Goal: Entertainment & Leisure: Consume media (video, audio)

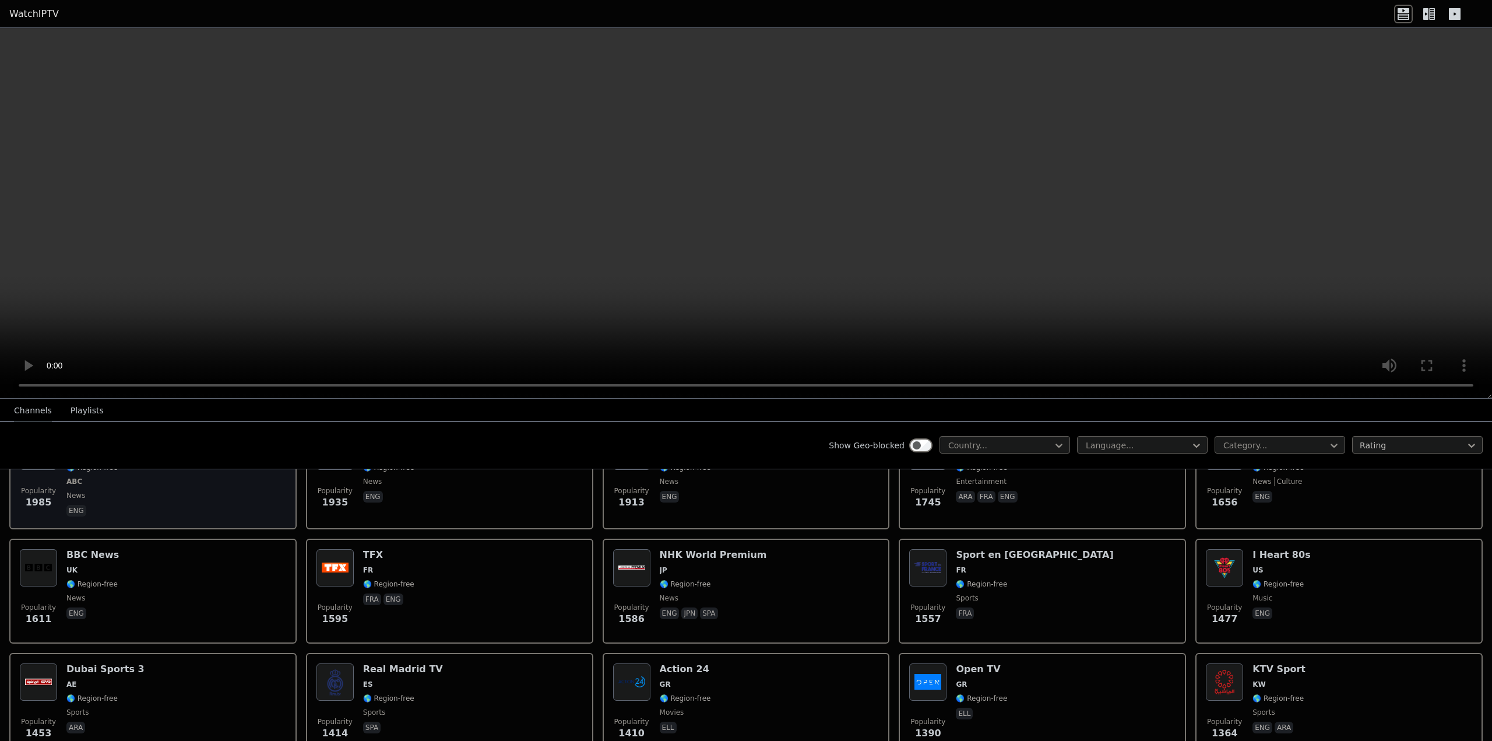
scroll to position [583, 0]
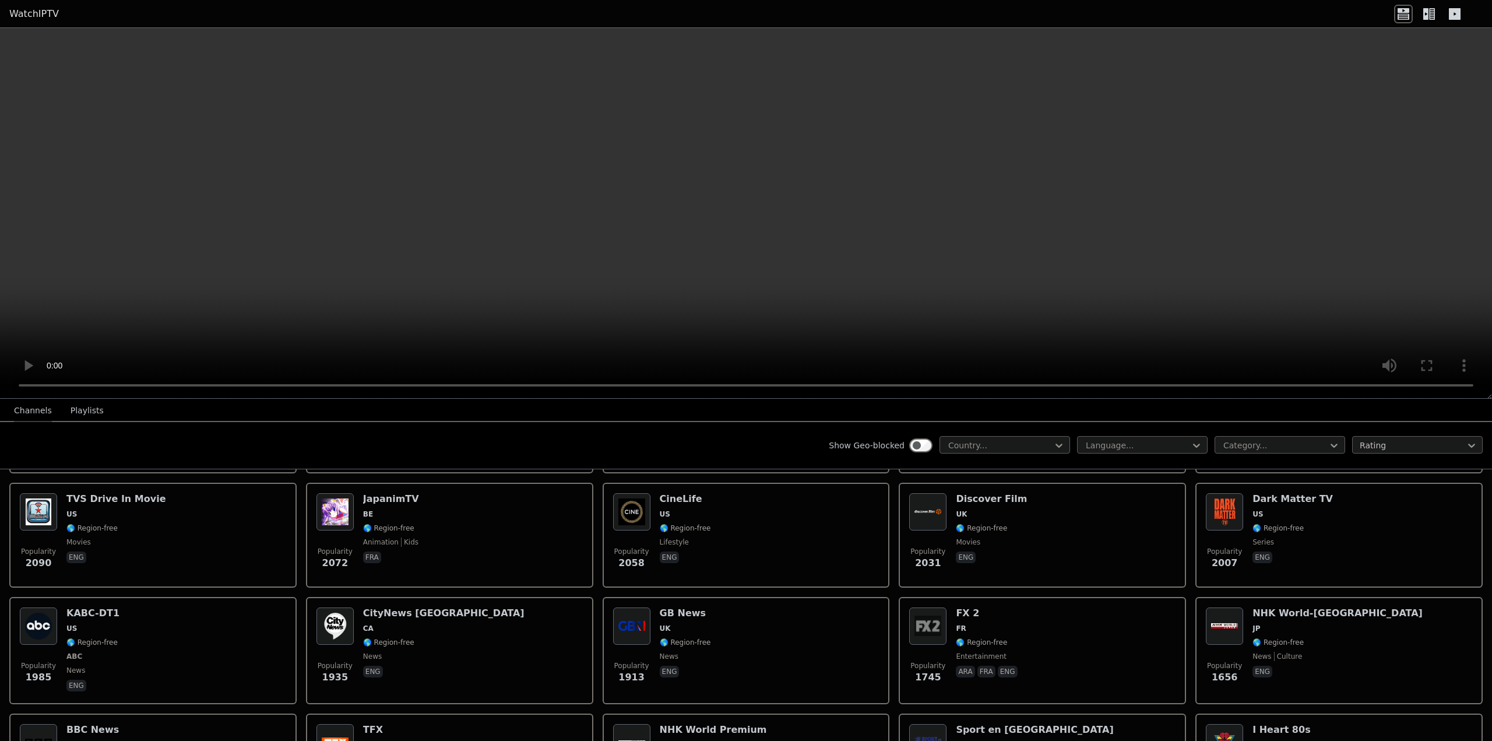
click at [79, 406] on button "Playlists" at bounding box center [87, 411] width 33 height 22
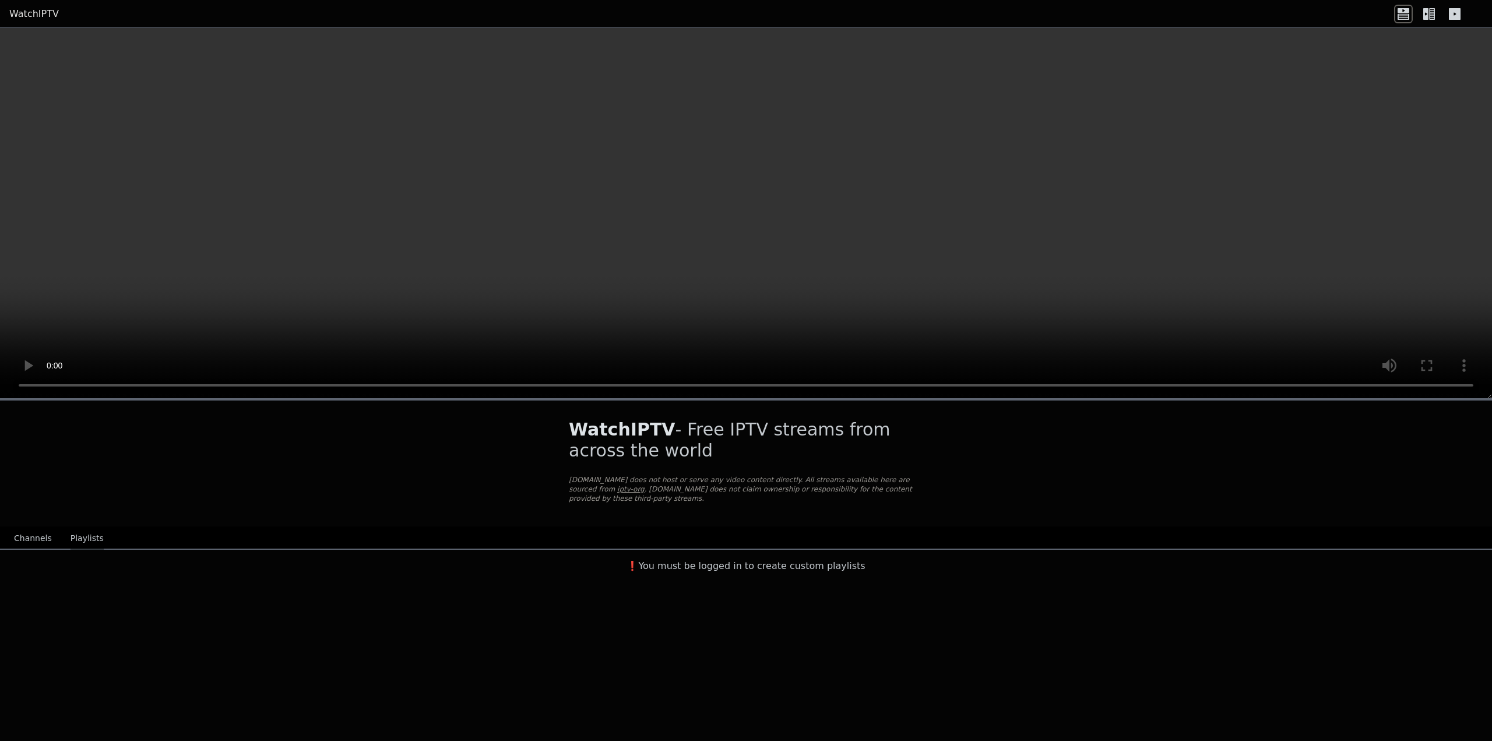
scroll to position [0, 0]
click at [37, 527] on button "Channels" at bounding box center [33, 538] width 38 height 22
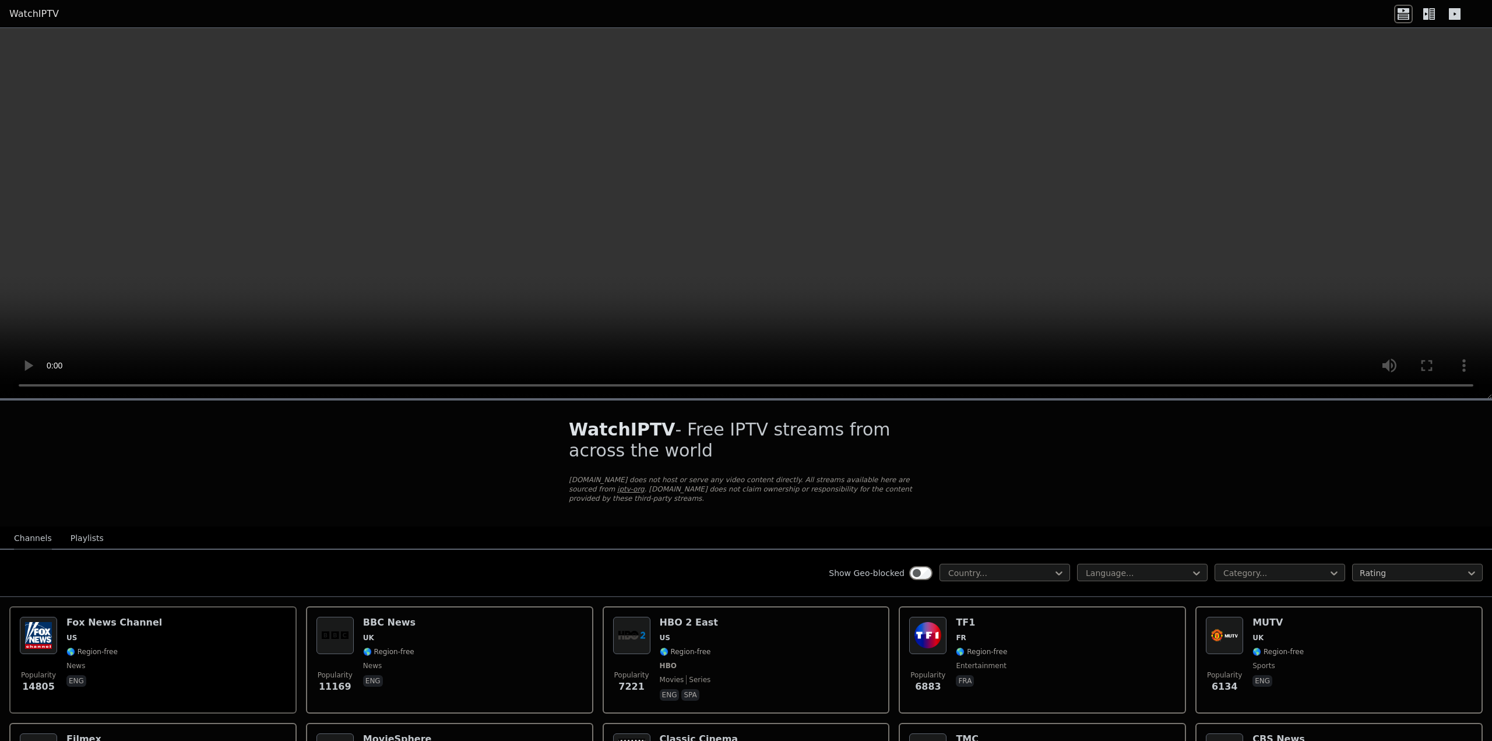
click at [1427, 13] on icon at bounding box center [1425, 14] width 5 height 12
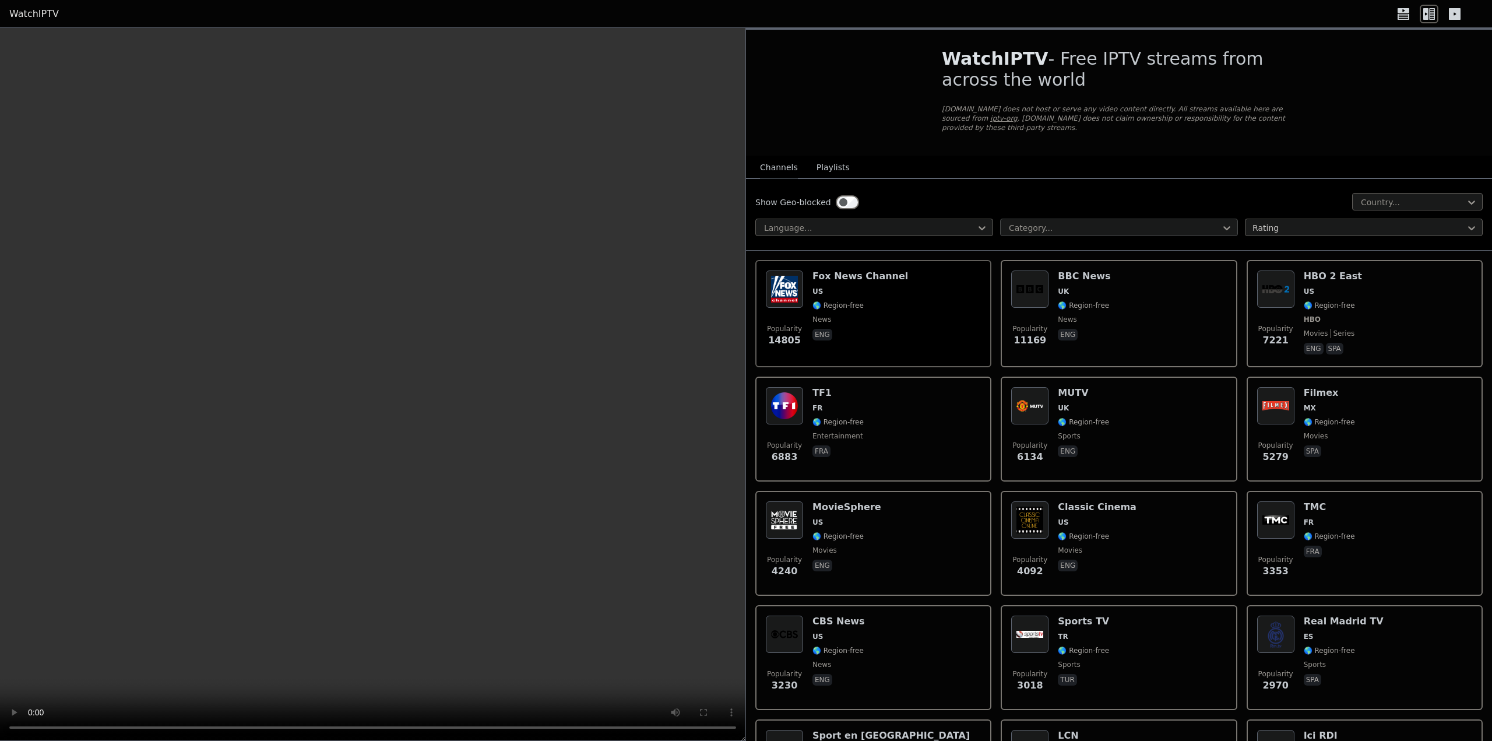
click at [1177, 222] on div at bounding box center [1114, 228] width 213 height 12
click at [1129, 179] on div "Show Geo-blocked Country... Language... Category... Rating" at bounding box center [1119, 215] width 746 height 72
click at [1402, 196] on div at bounding box center [1413, 202] width 106 height 12
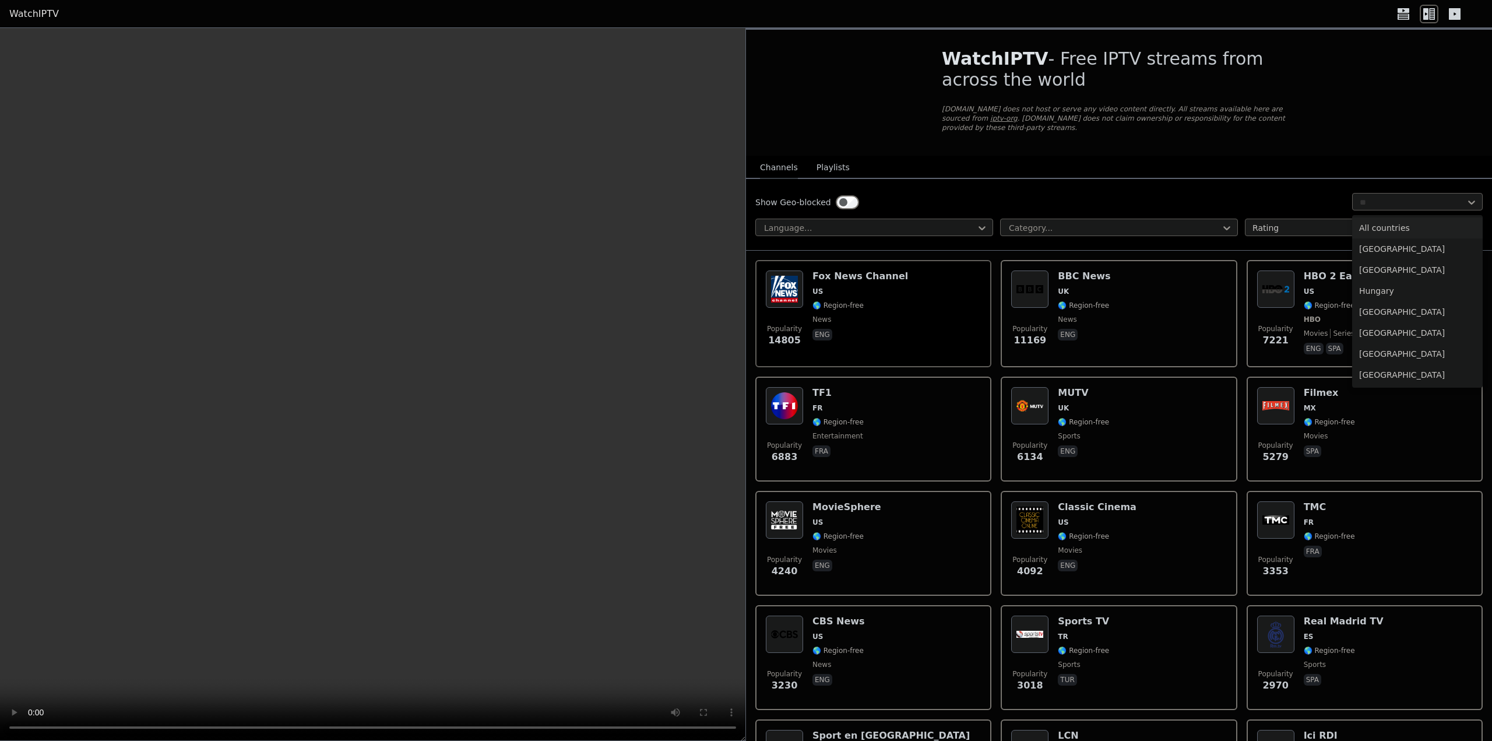
type input "***"
click at [1388, 280] on div "[GEOGRAPHIC_DATA]" at bounding box center [1417, 290] width 131 height 21
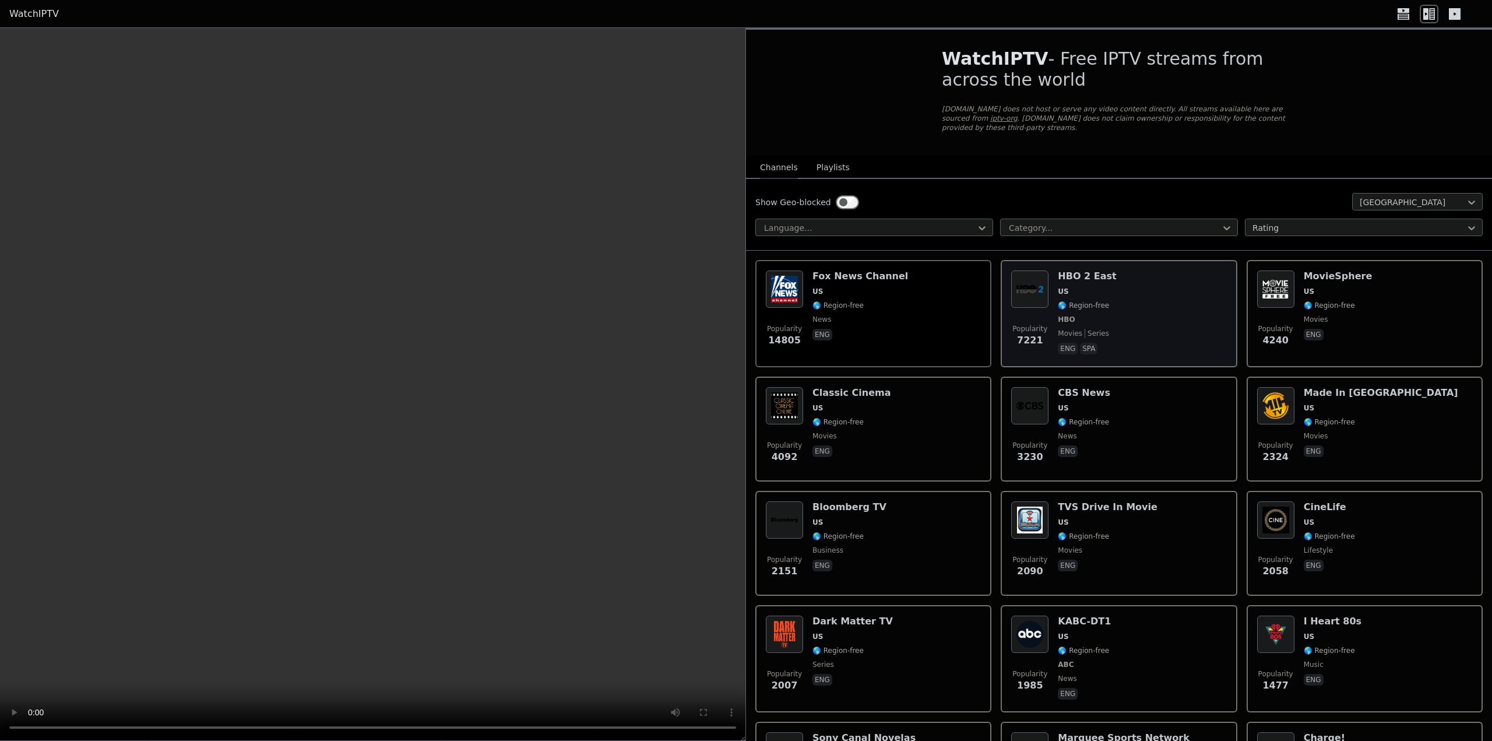
click at [1094, 270] on h6 "HBO 2 East" at bounding box center [1087, 276] width 58 height 12
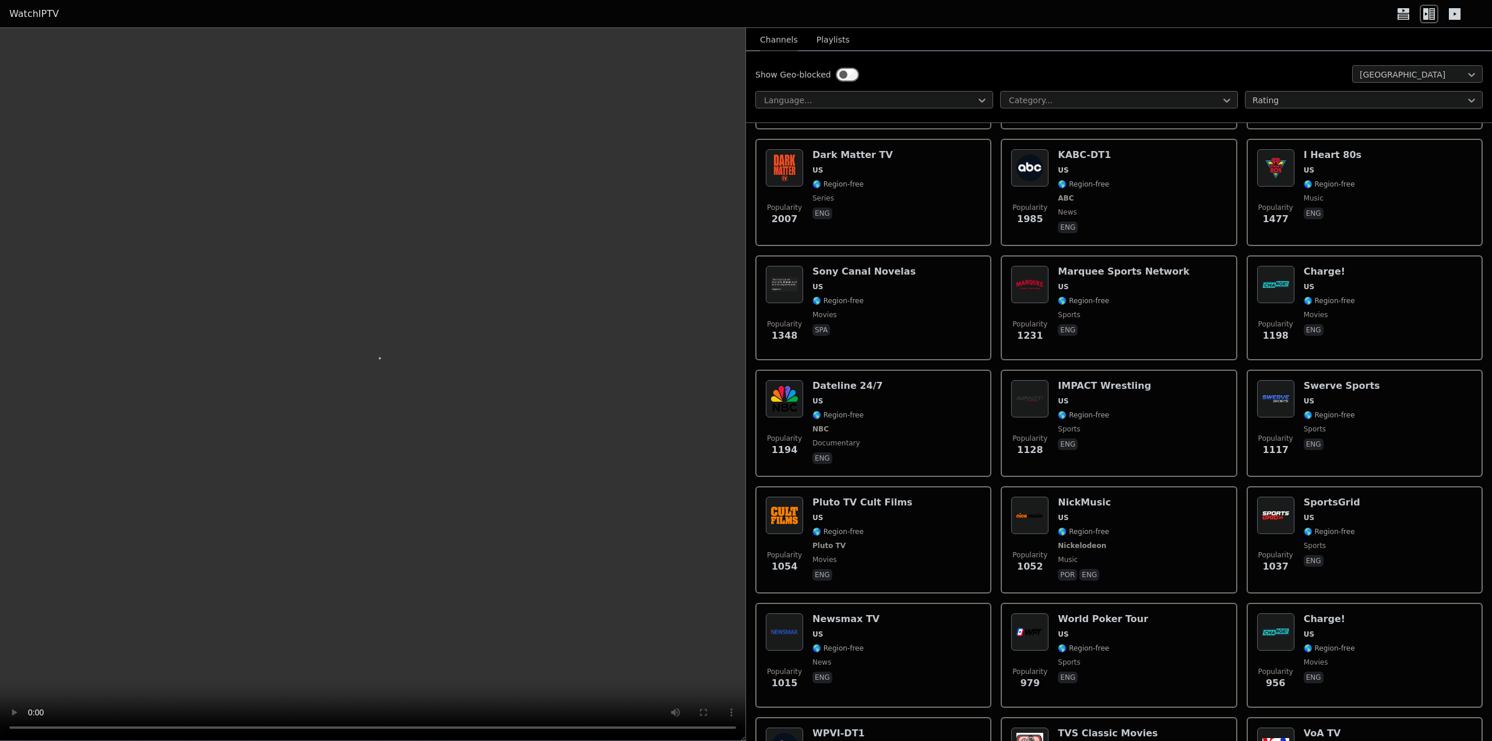
scroll to position [525, 0]
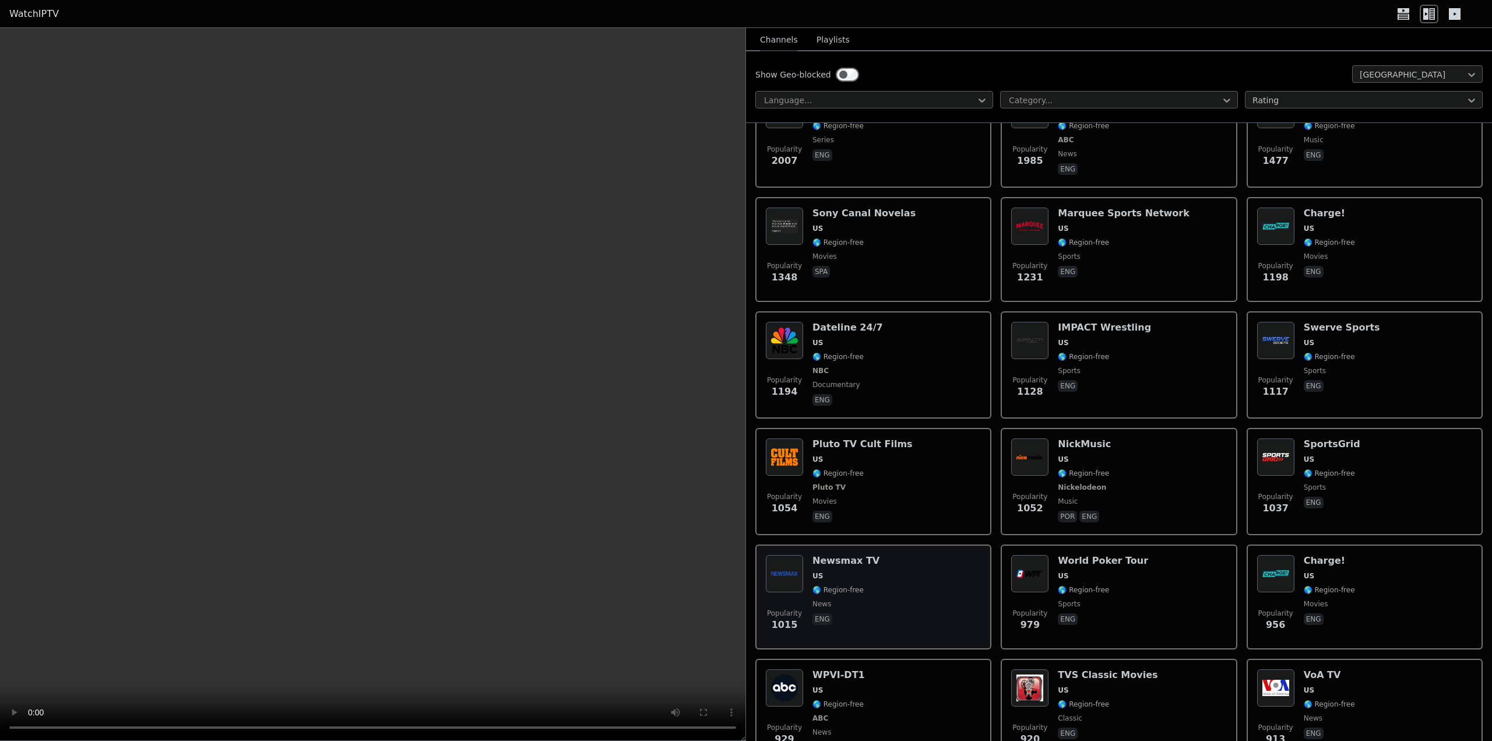
click at [864, 555] on h6 "Newsmax TV" at bounding box center [845, 561] width 67 height 12
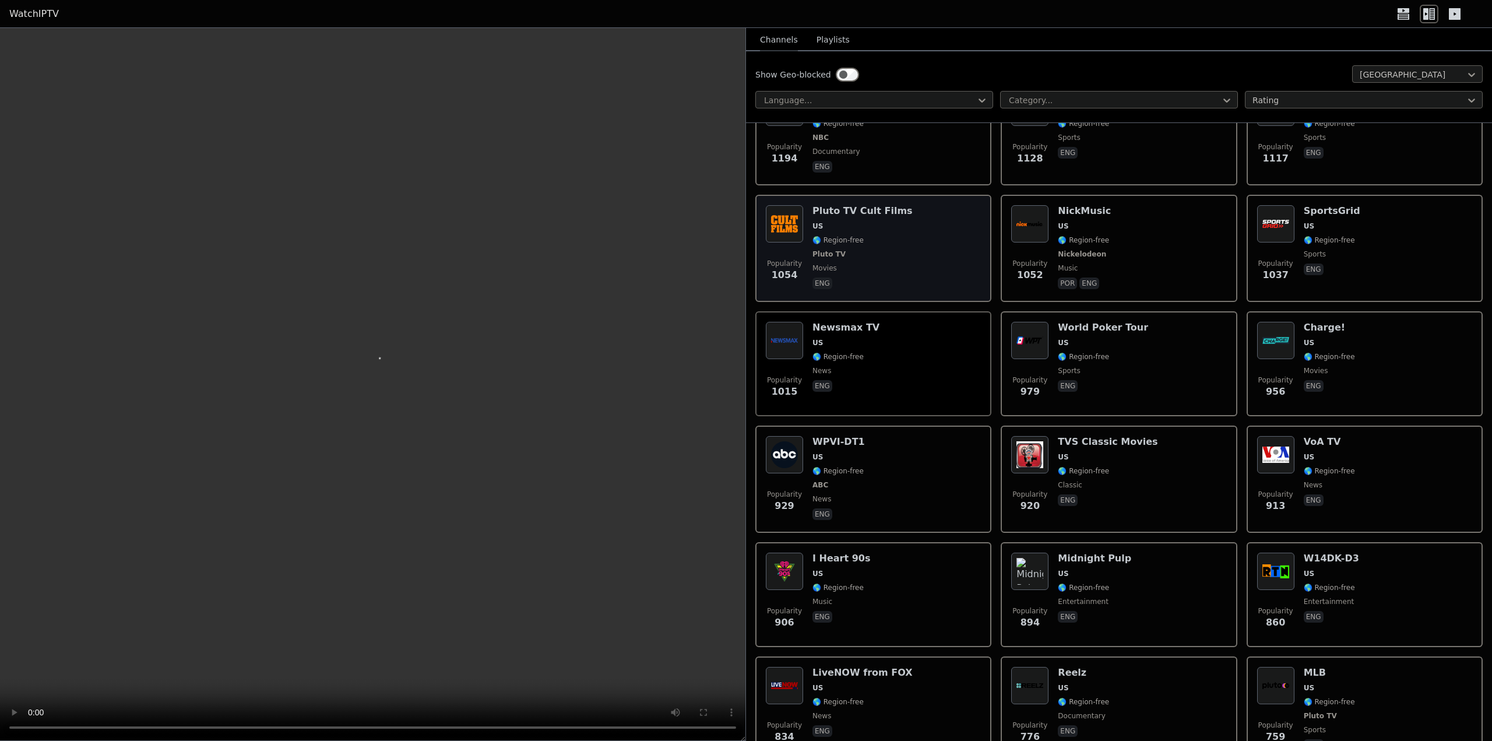
scroll to position [816, 0]
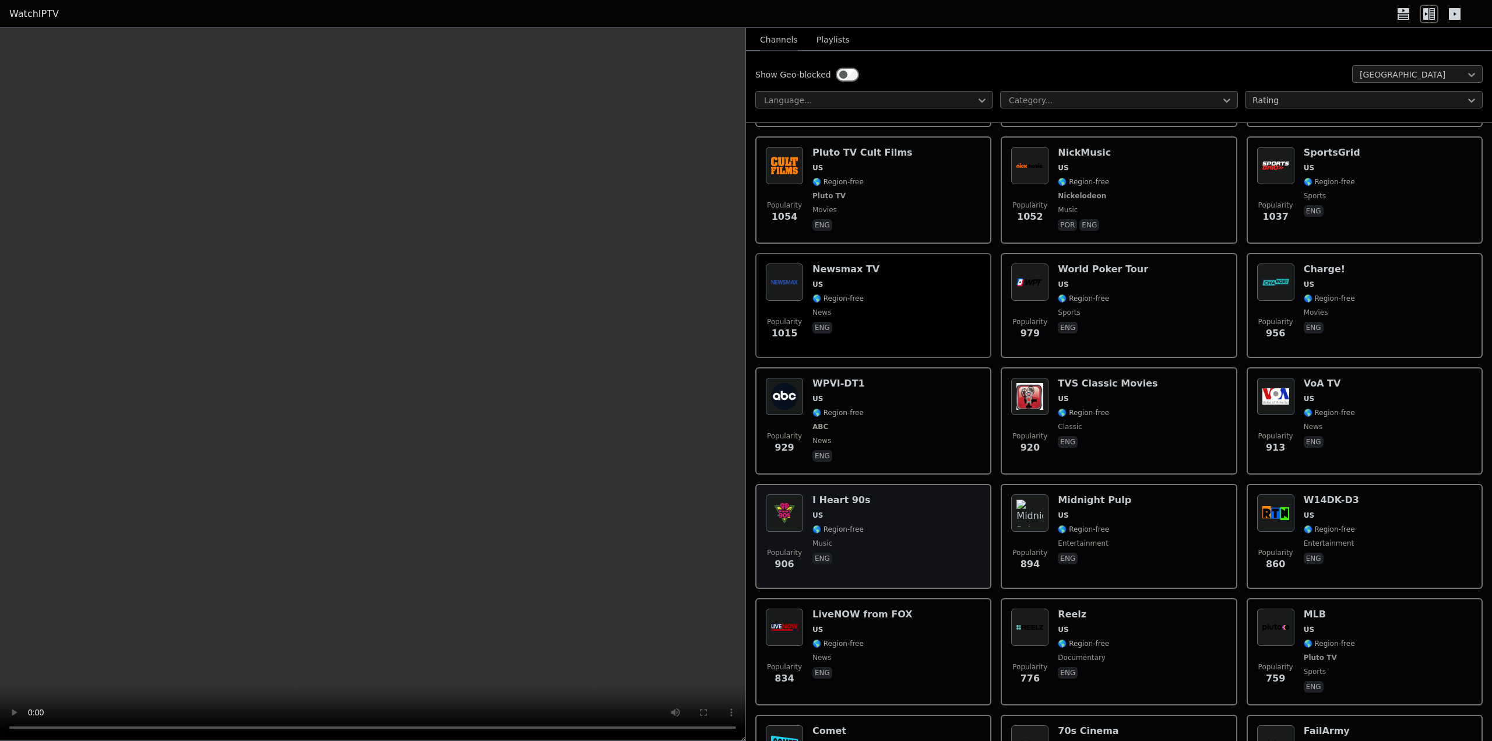
click at [897, 513] on div "Popularity 906 I Heart 90s US 🌎 Region-free music eng" at bounding box center [873, 536] width 215 height 84
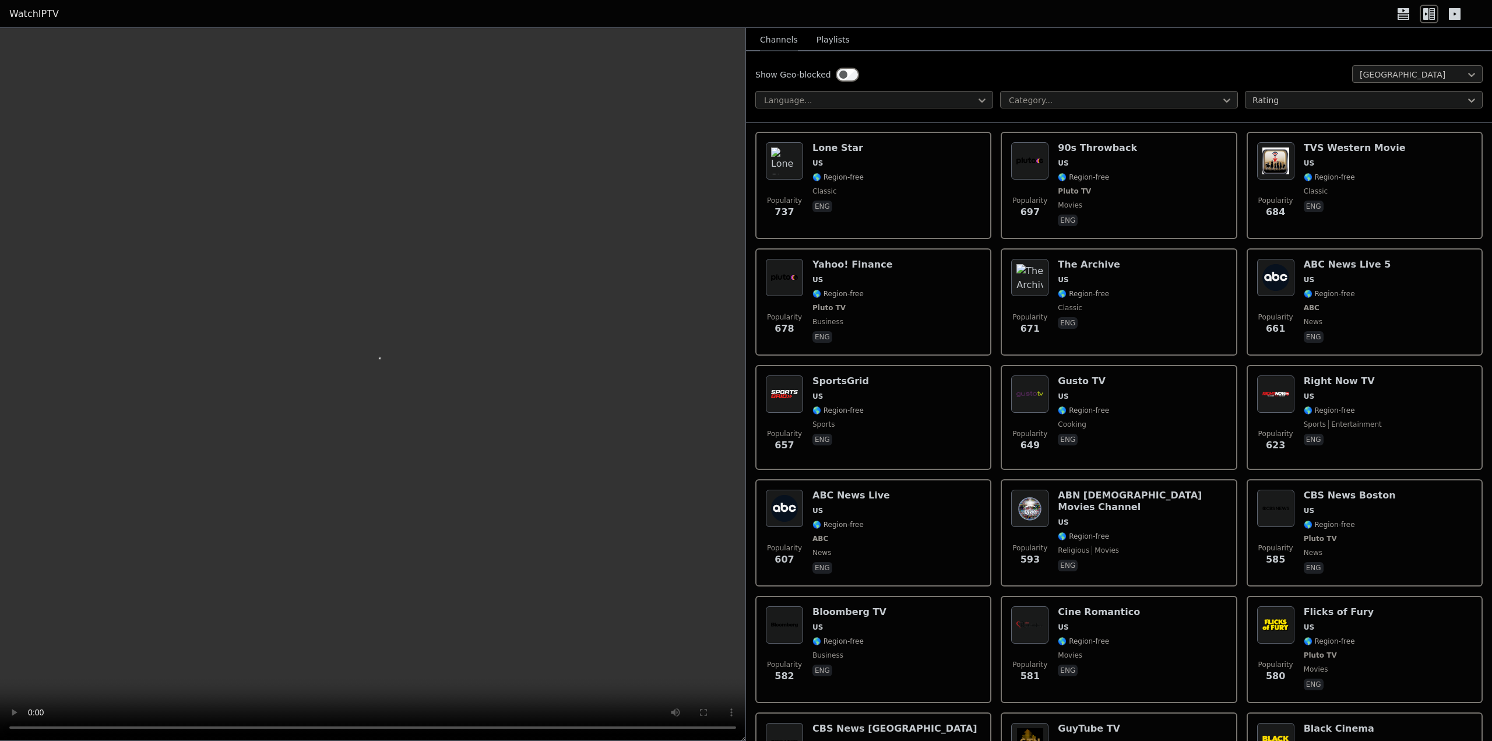
scroll to position [1690, 0]
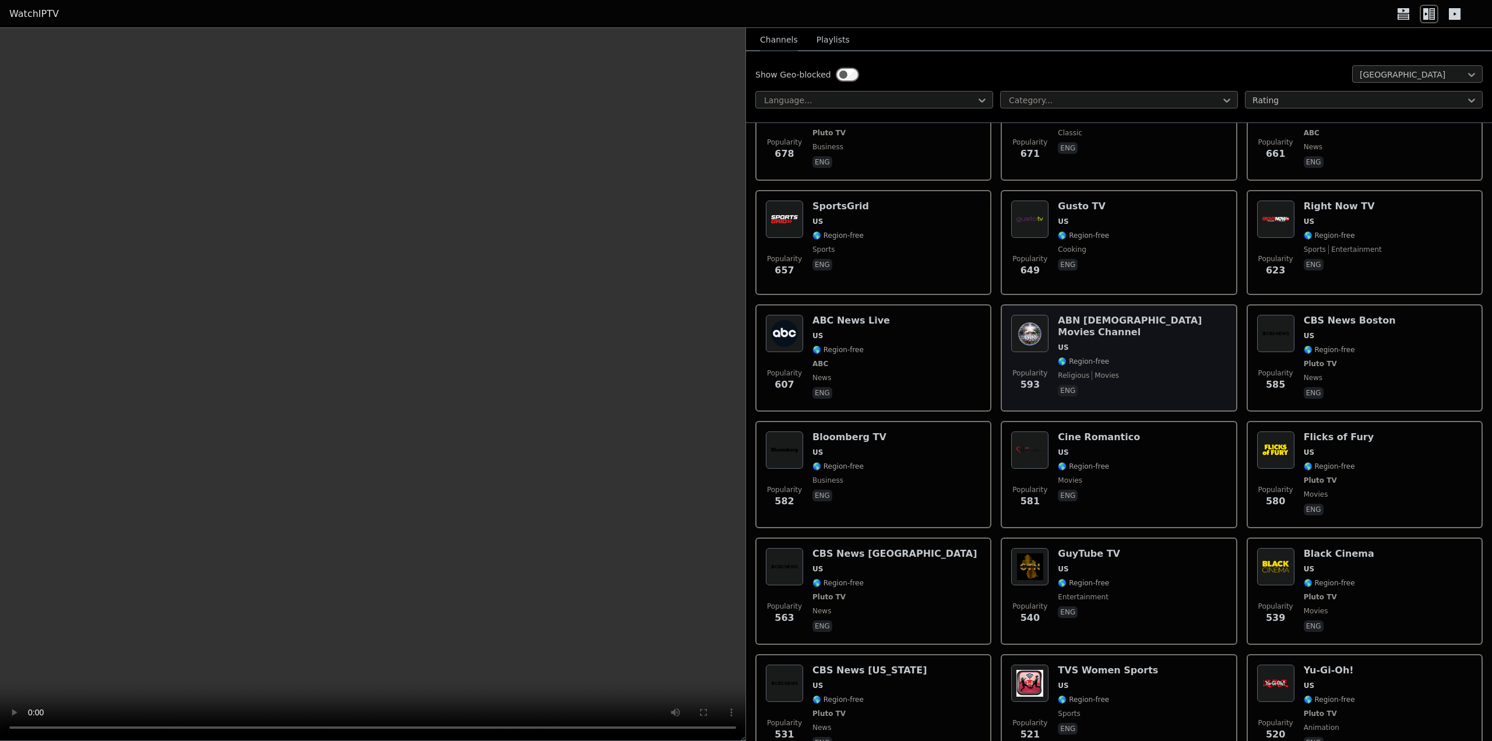
click at [1125, 319] on div "ABN [DEMOGRAPHIC_DATA] Movies Channel US 🌎 Region-free religious movies eng" at bounding box center [1142, 358] width 168 height 86
click at [1043, 316] on img at bounding box center [1029, 333] width 37 height 37
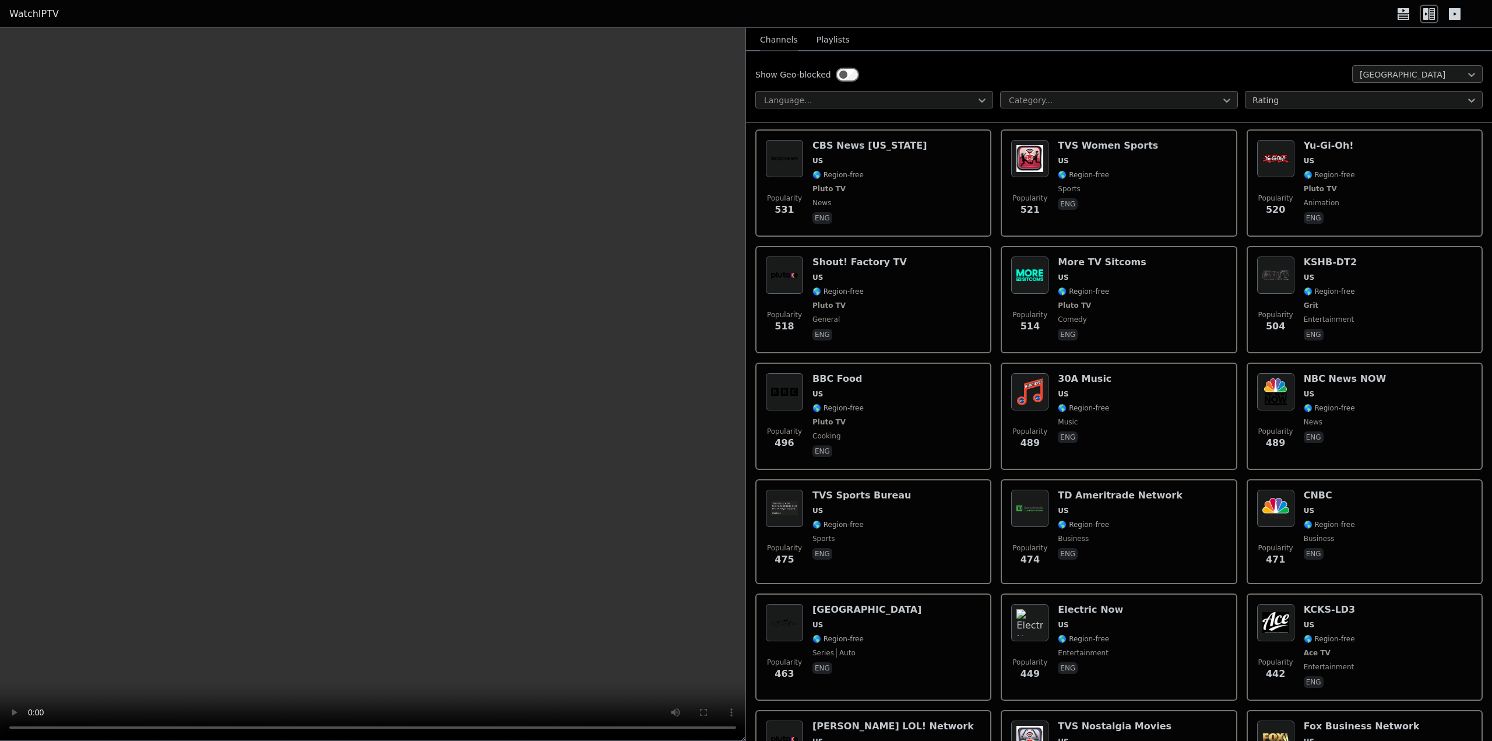
scroll to position [2273, 0]
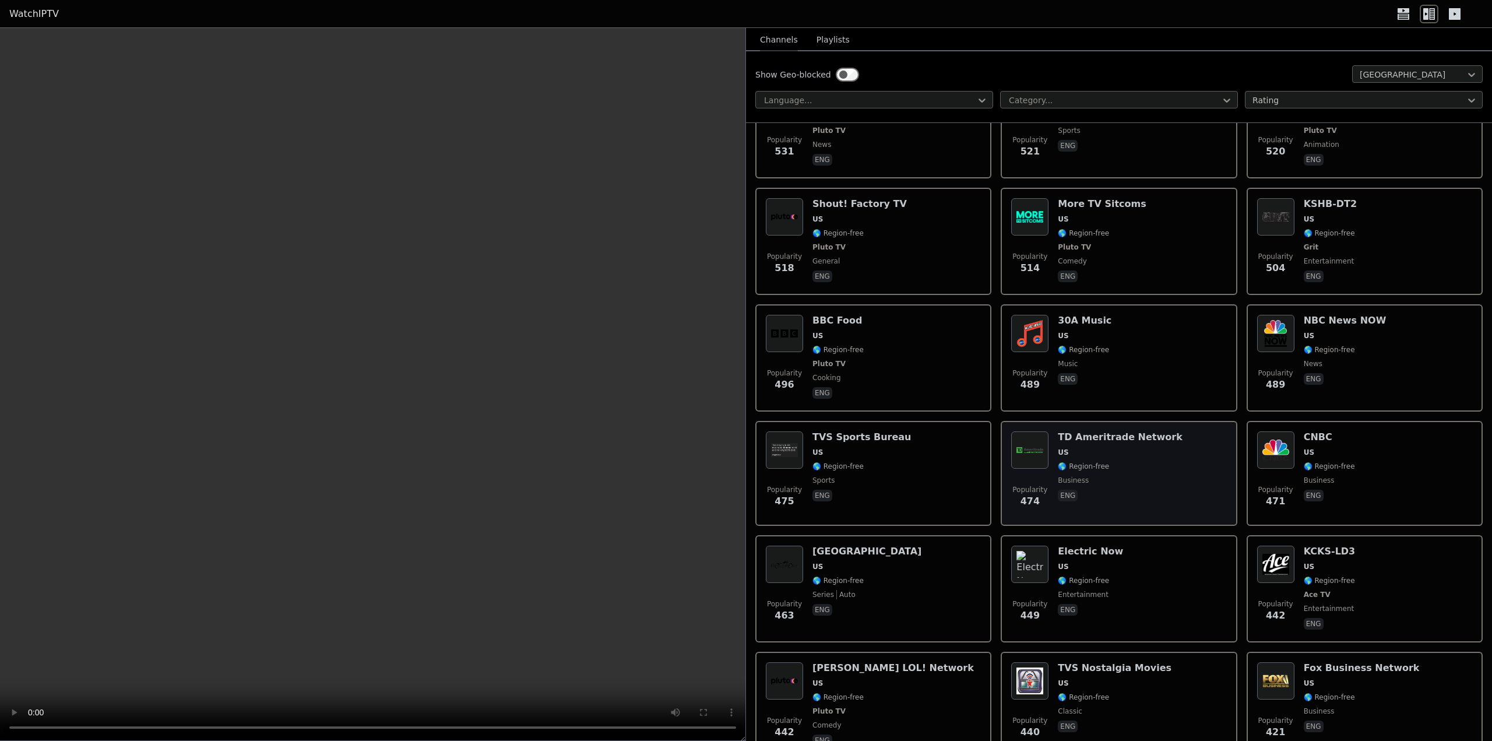
click at [1048, 431] on div "Popularity 474 TD Ameritrade Network US 🌎 Region-free business eng" at bounding box center [1118, 473] width 215 height 84
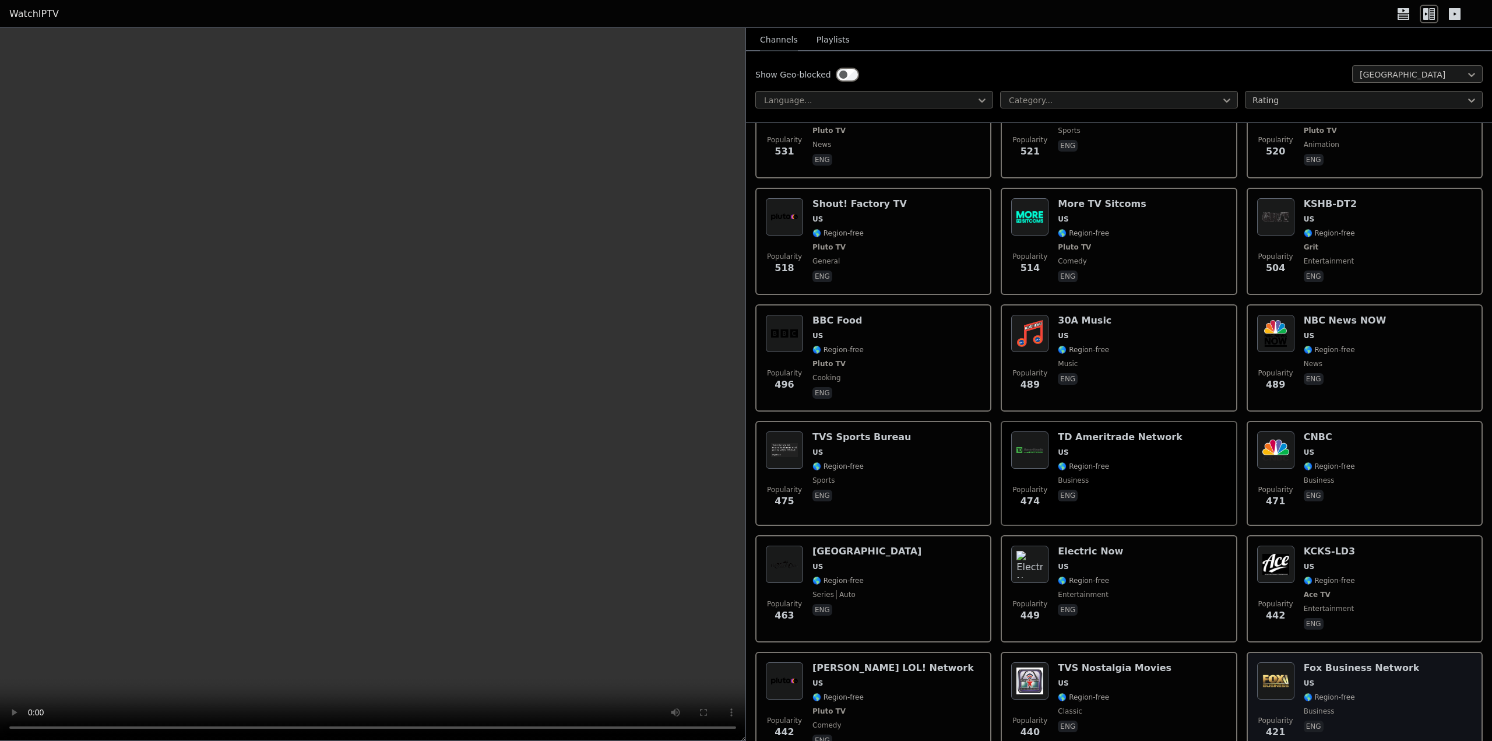
click at [1280, 652] on div "Popularity 421 Fox Business Network US 🌎 Region-free business eng" at bounding box center [1365, 705] width 236 height 107
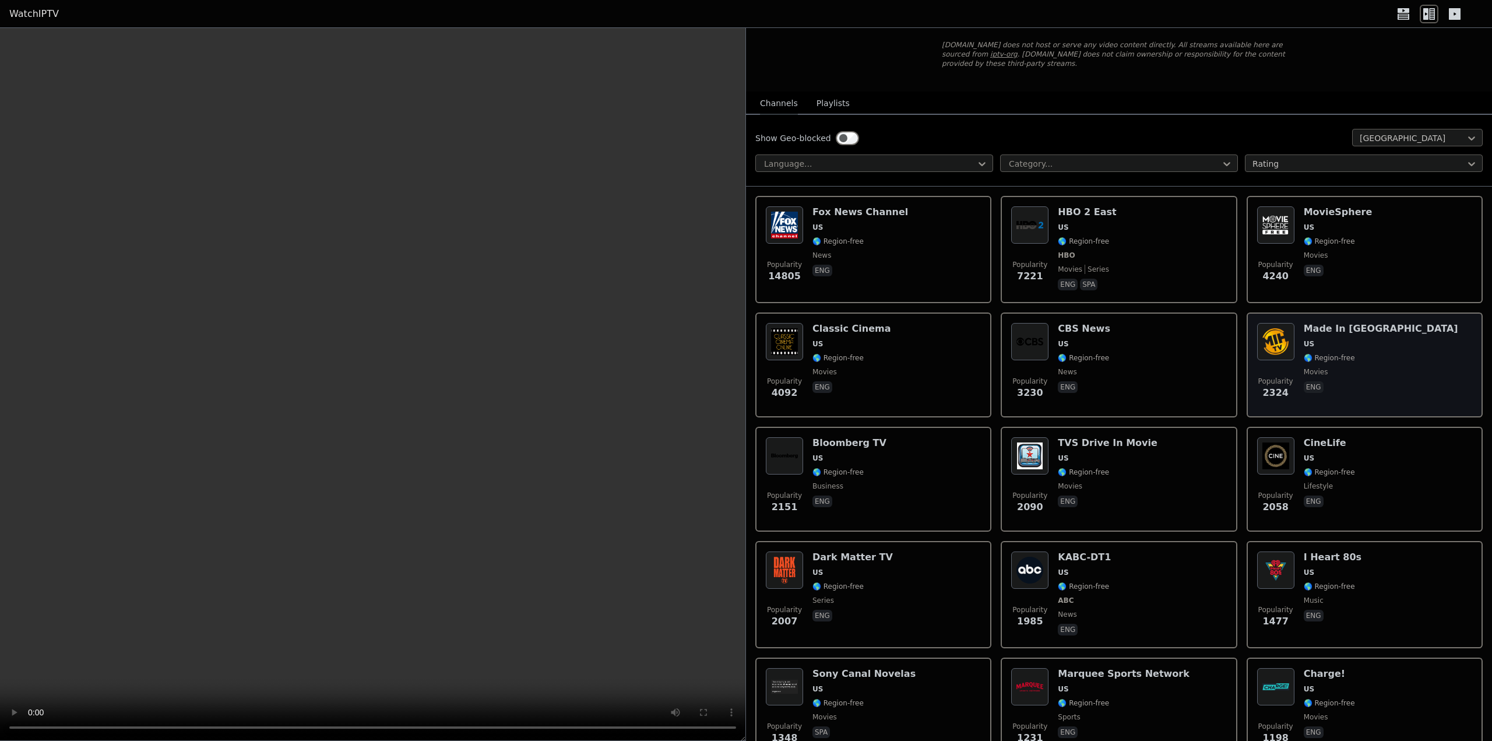
scroll to position [0, 0]
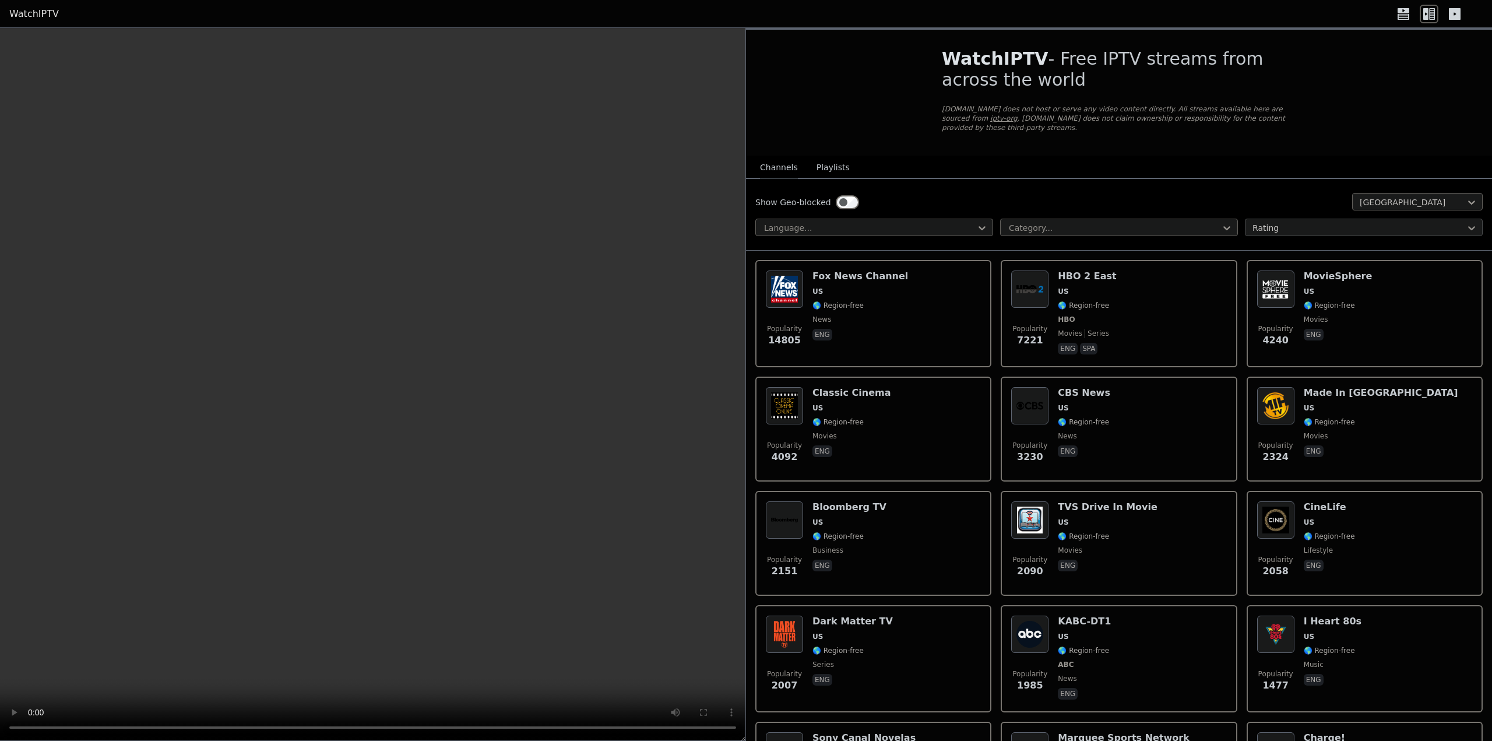
click at [1325, 223] on div at bounding box center [1358, 228] width 213 height 12
click at [1266, 179] on div "Show Geo-blocked [GEOGRAPHIC_DATA] Language... Category... Rating" at bounding box center [1119, 215] width 746 height 72
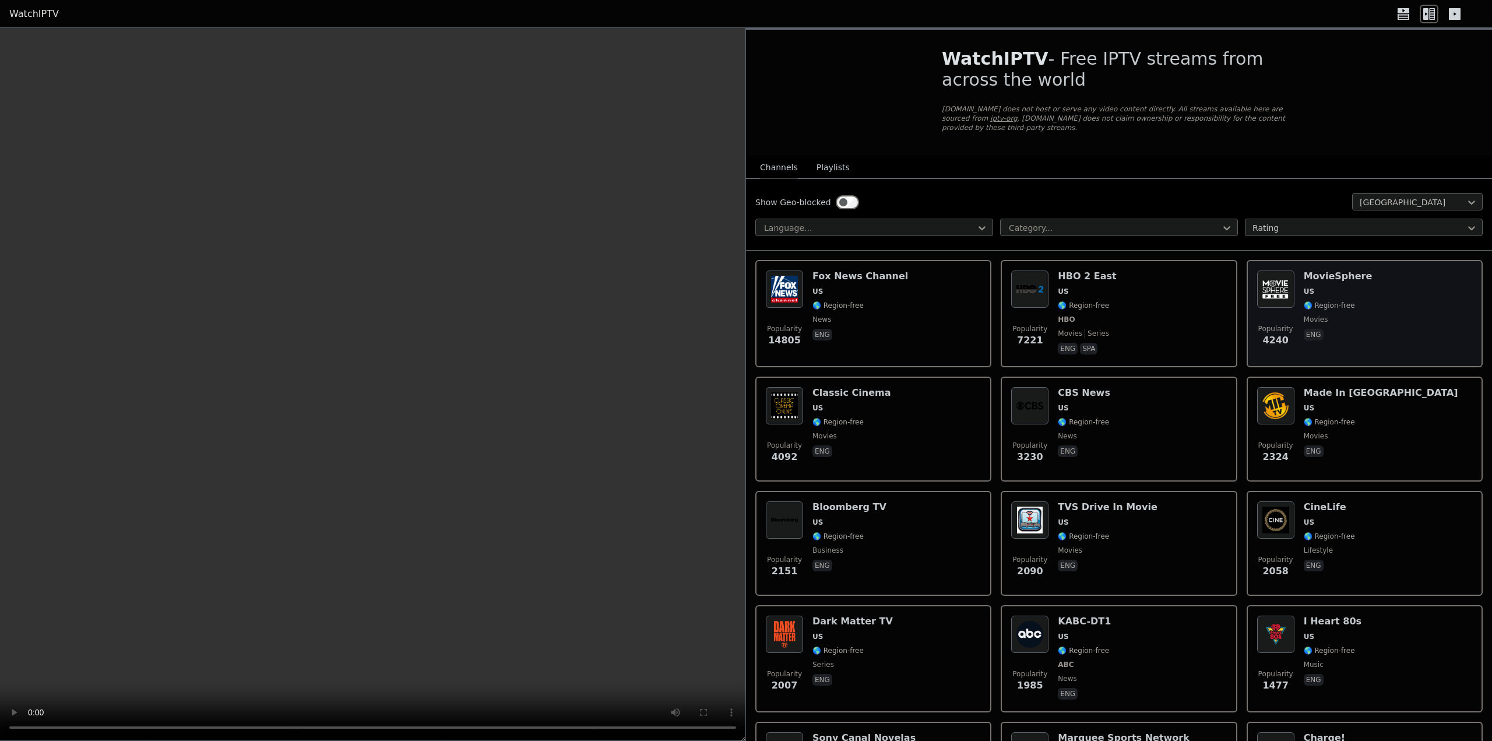
click at [1284, 280] on img at bounding box center [1275, 288] width 37 height 37
